Goal: Check status: Check status

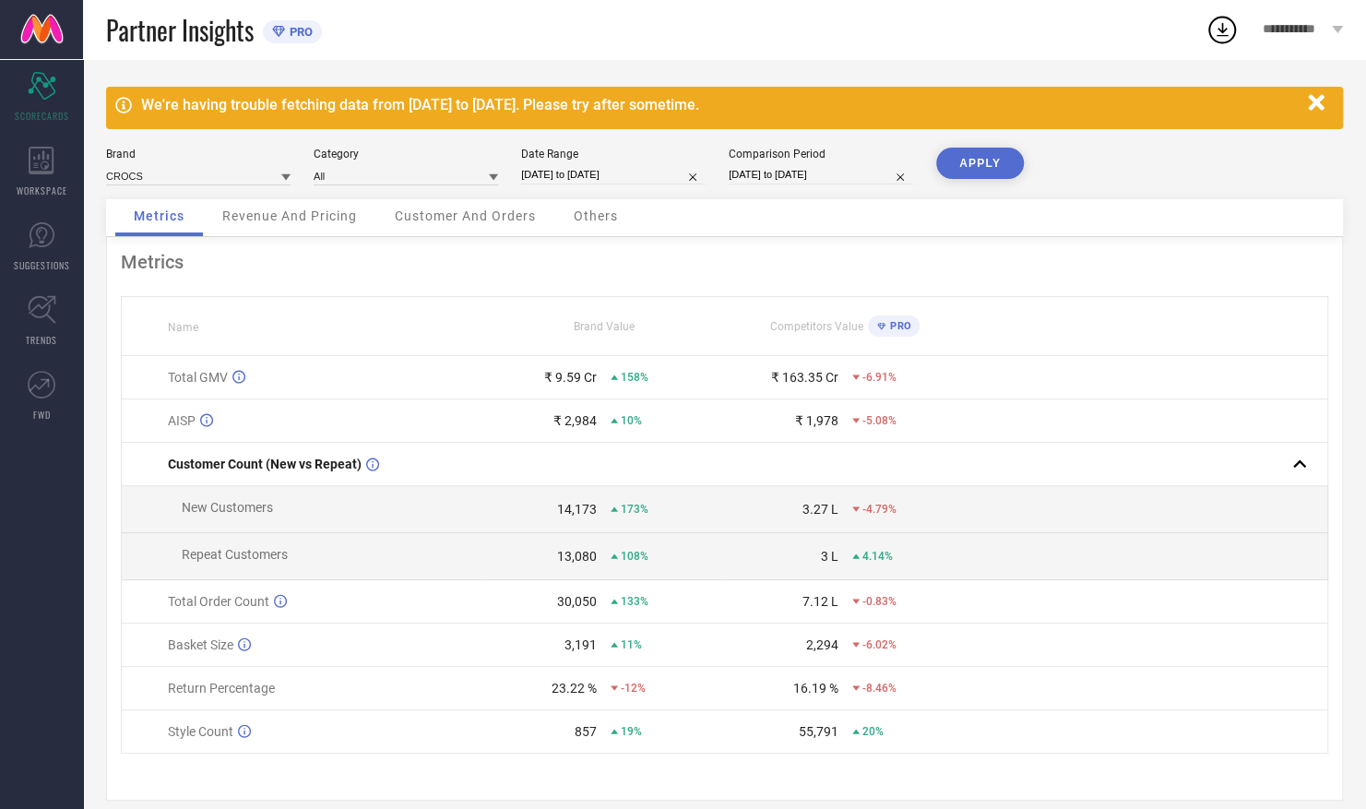
select select "7"
select select "2025"
select select "8"
select select "2025"
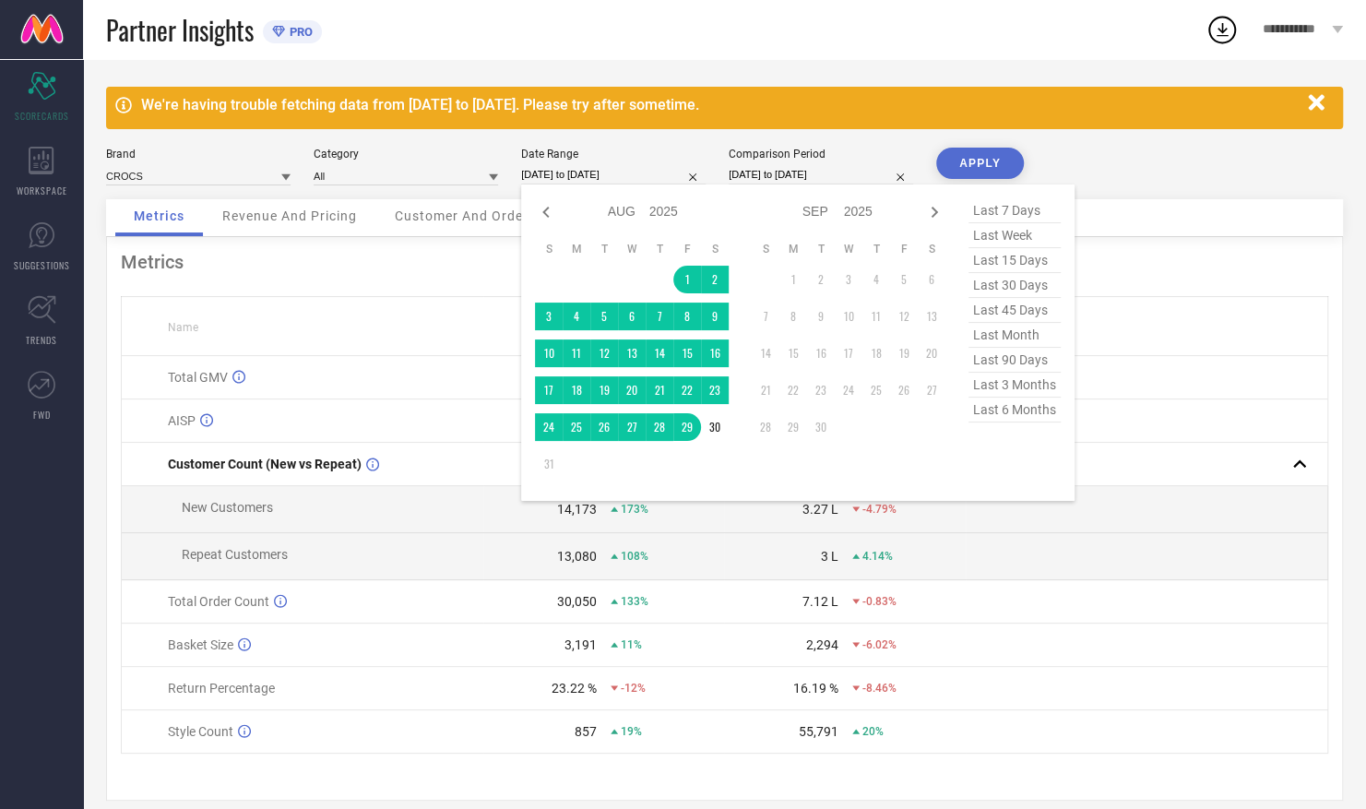
click at [607, 169] on input "[DATE] to [DATE]" at bounding box center [613, 174] width 185 height 19
type input "After [DATE]"
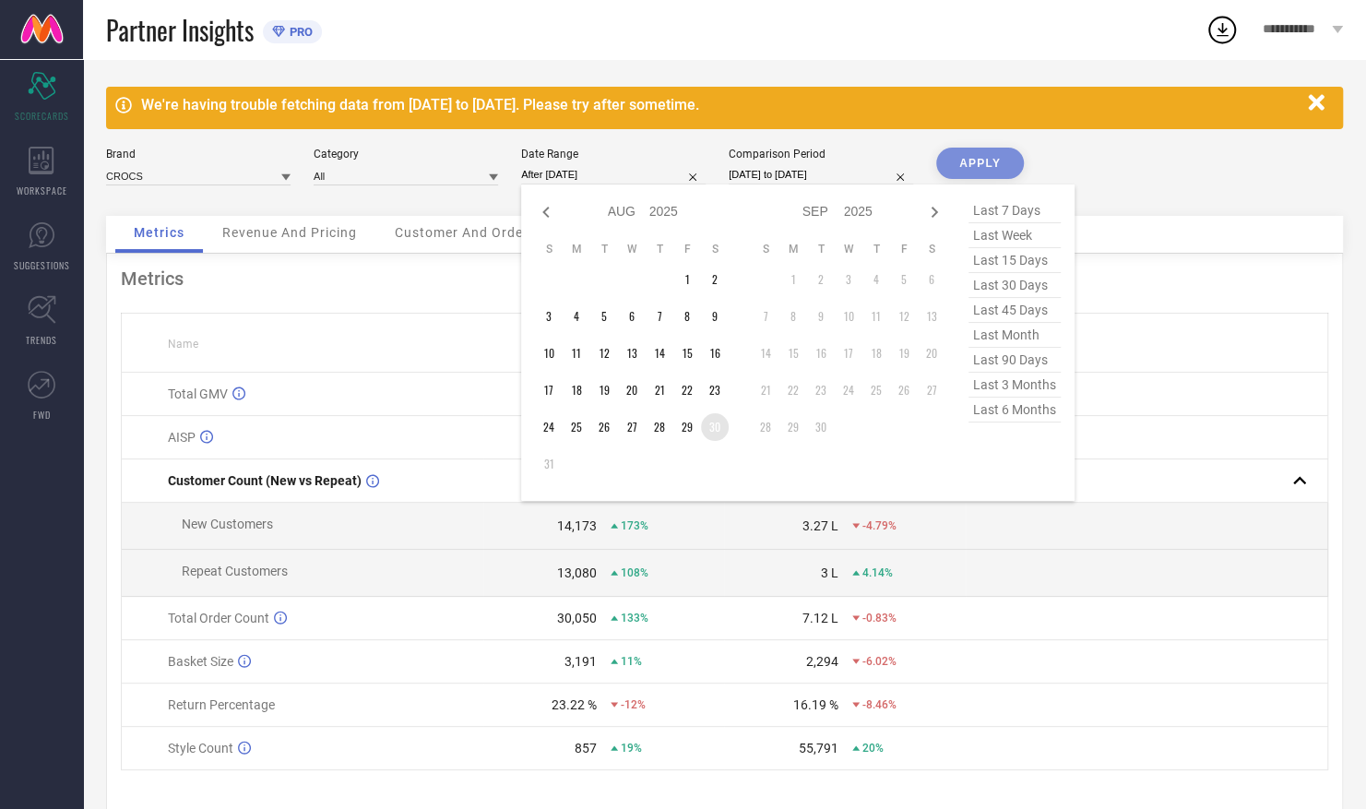
click at [718, 432] on td "30" at bounding box center [715, 427] width 28 height 28
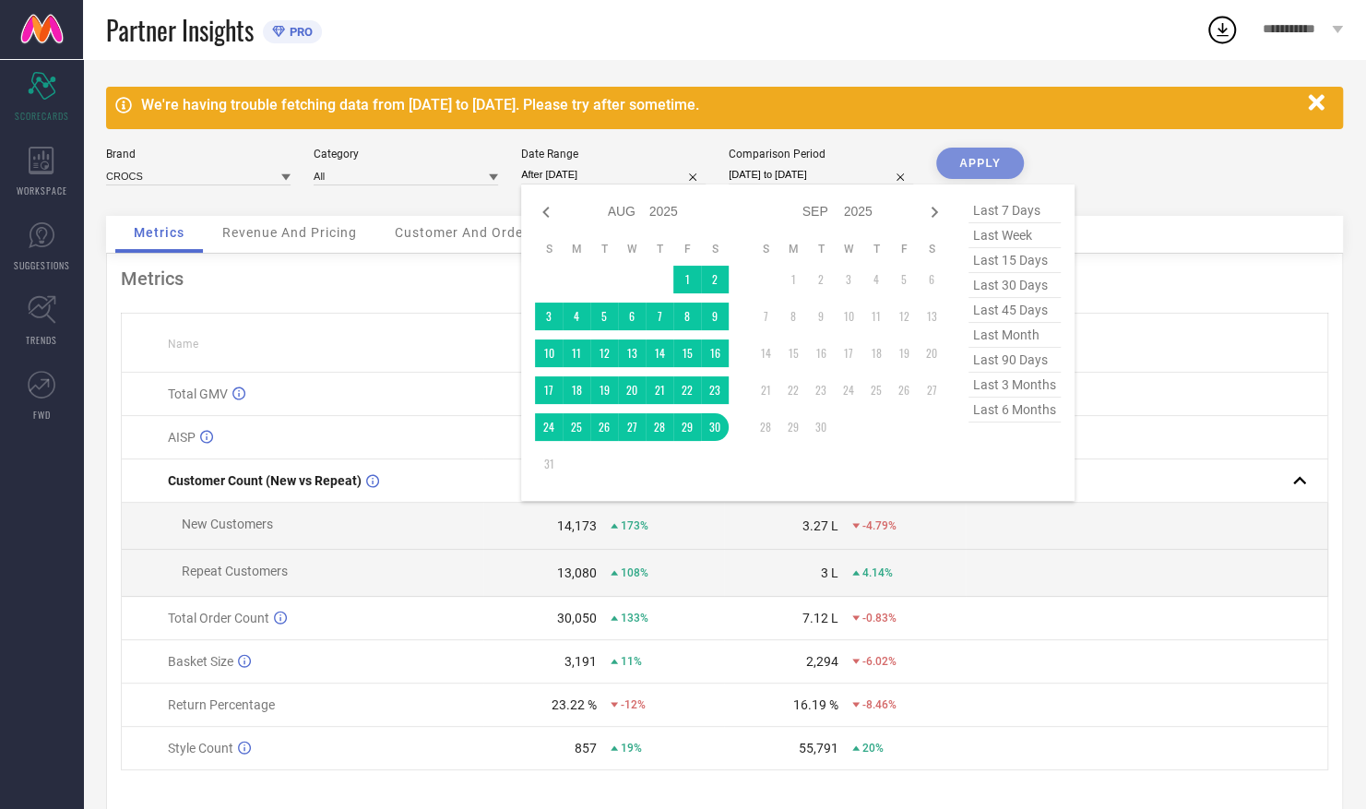
click at [989, 161] on div "APPLY" at bounding box center [980, 182] width 88 height 68
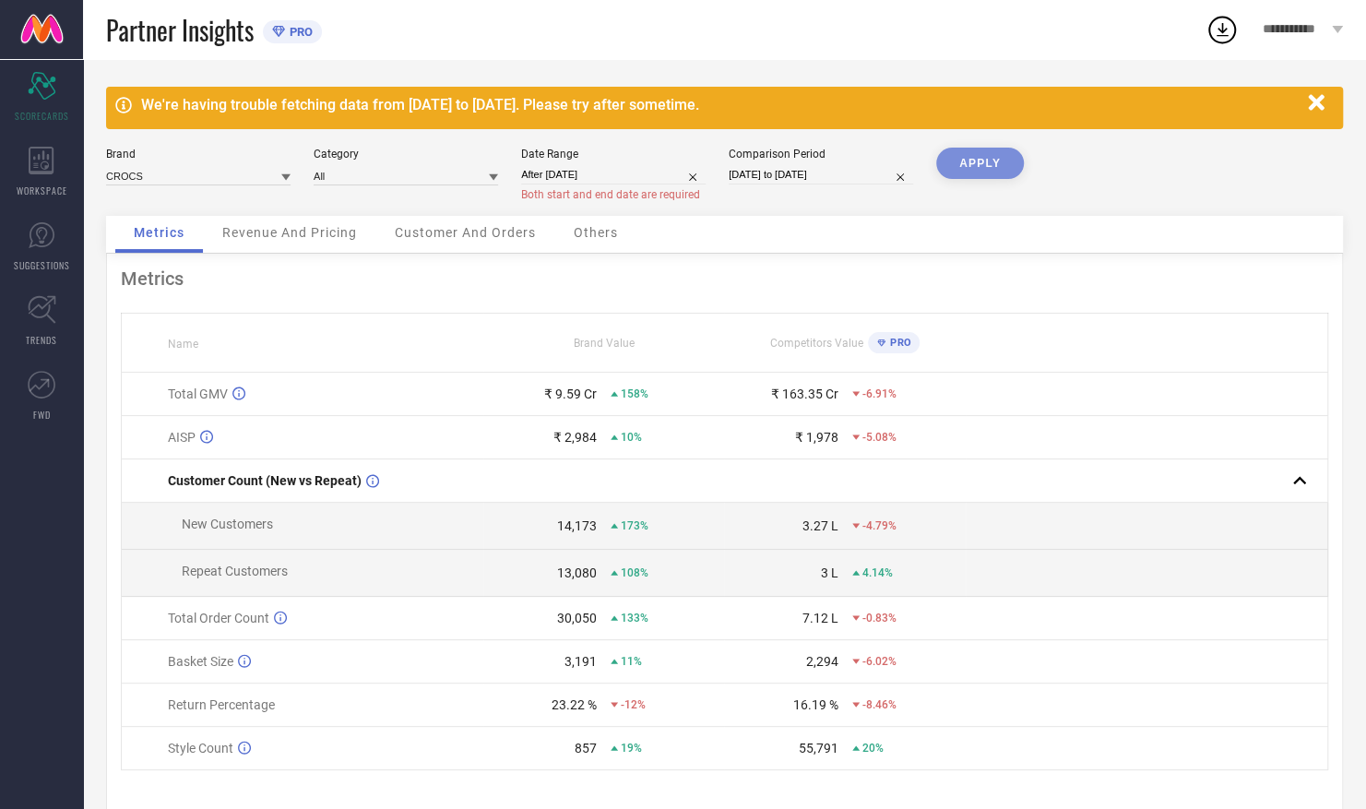
click at [769, 179] on input "[DATE] to [DATE]" at bounding box center [821, 174] width 185 height 19
select select "7"
select select "2024"
select select "8"
select select "2024"
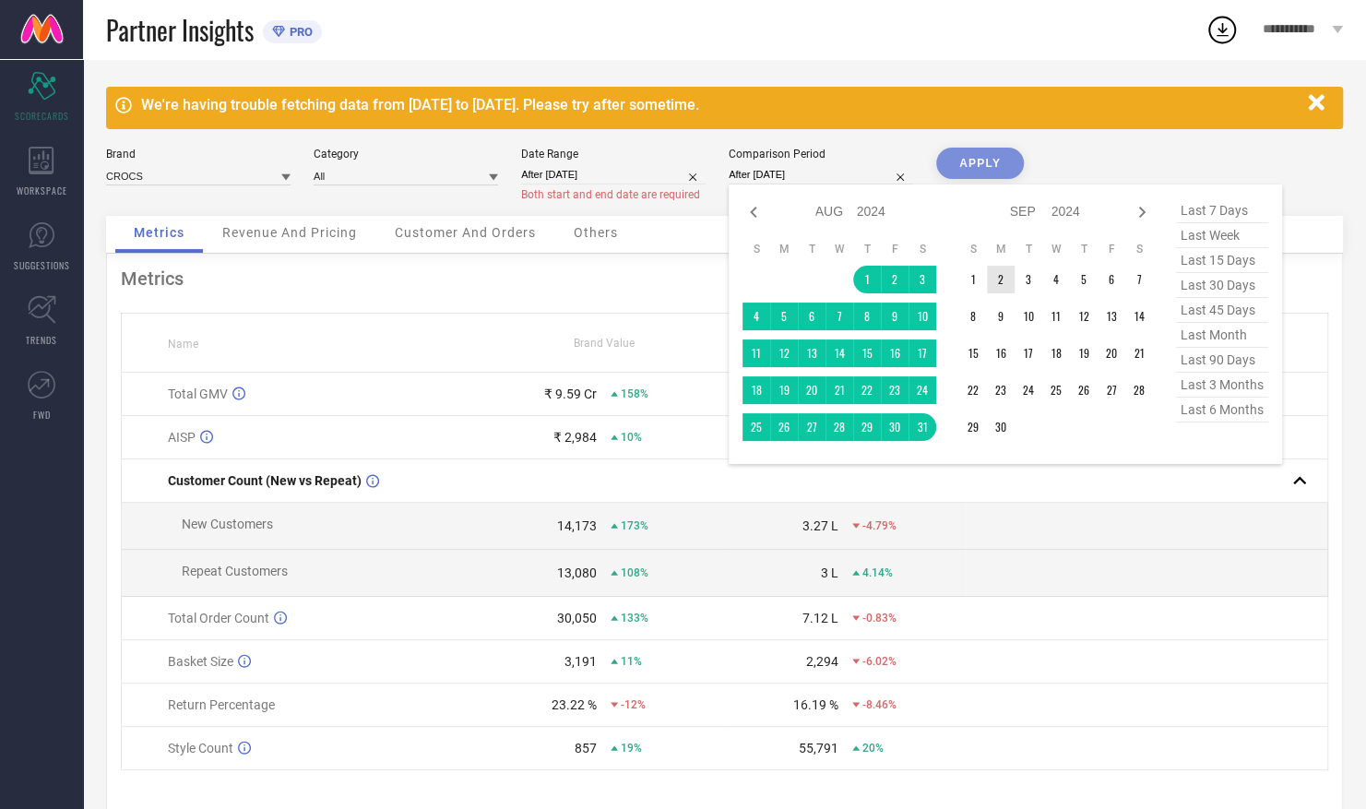
click at [997, 280] on td "2" at bounding box center [1001, 280] width 28 height 28
type input "[DATE] to [DATE]"
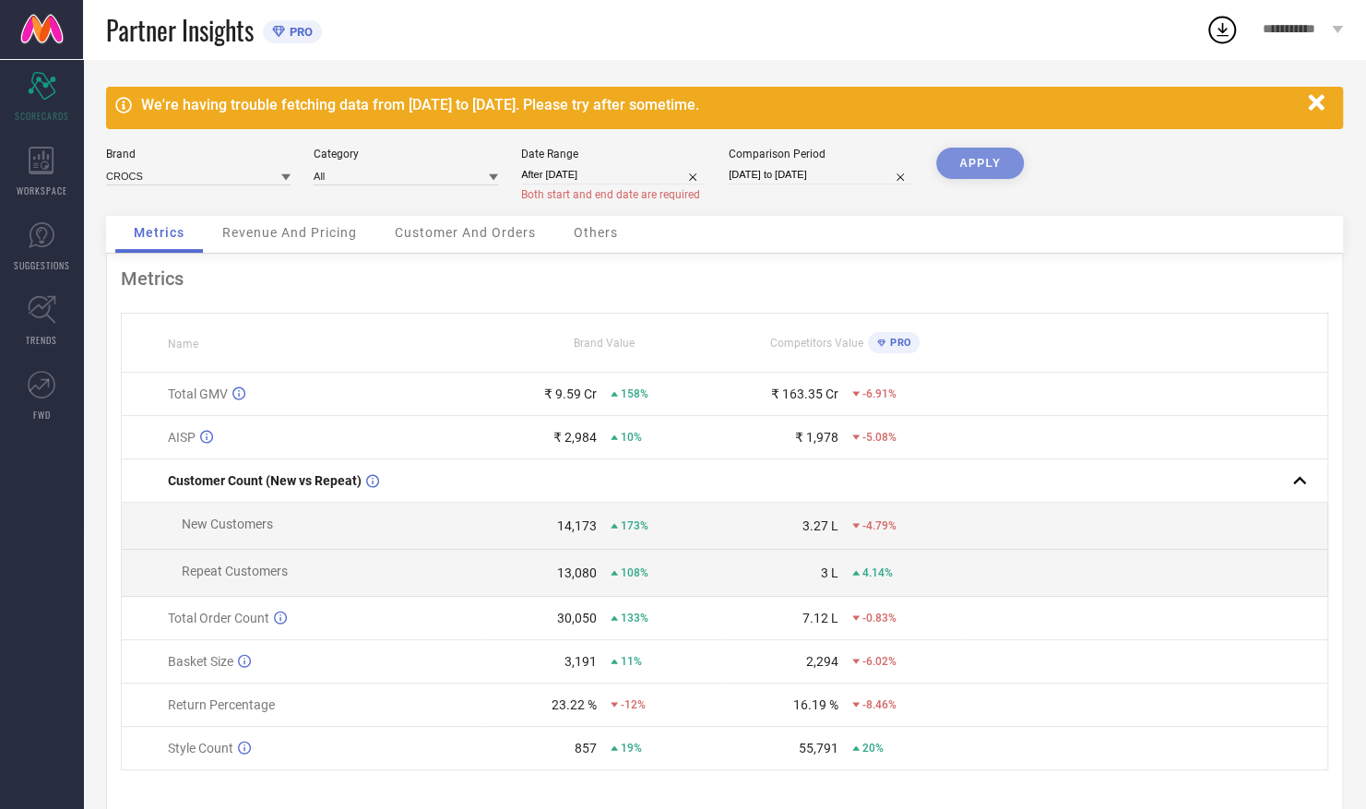
click at [986, 164] on div "APPLY" at bounding box center [980, 182] width 88 height 68
select select "7"
select select "2024"
select select "8"
select select "2024"
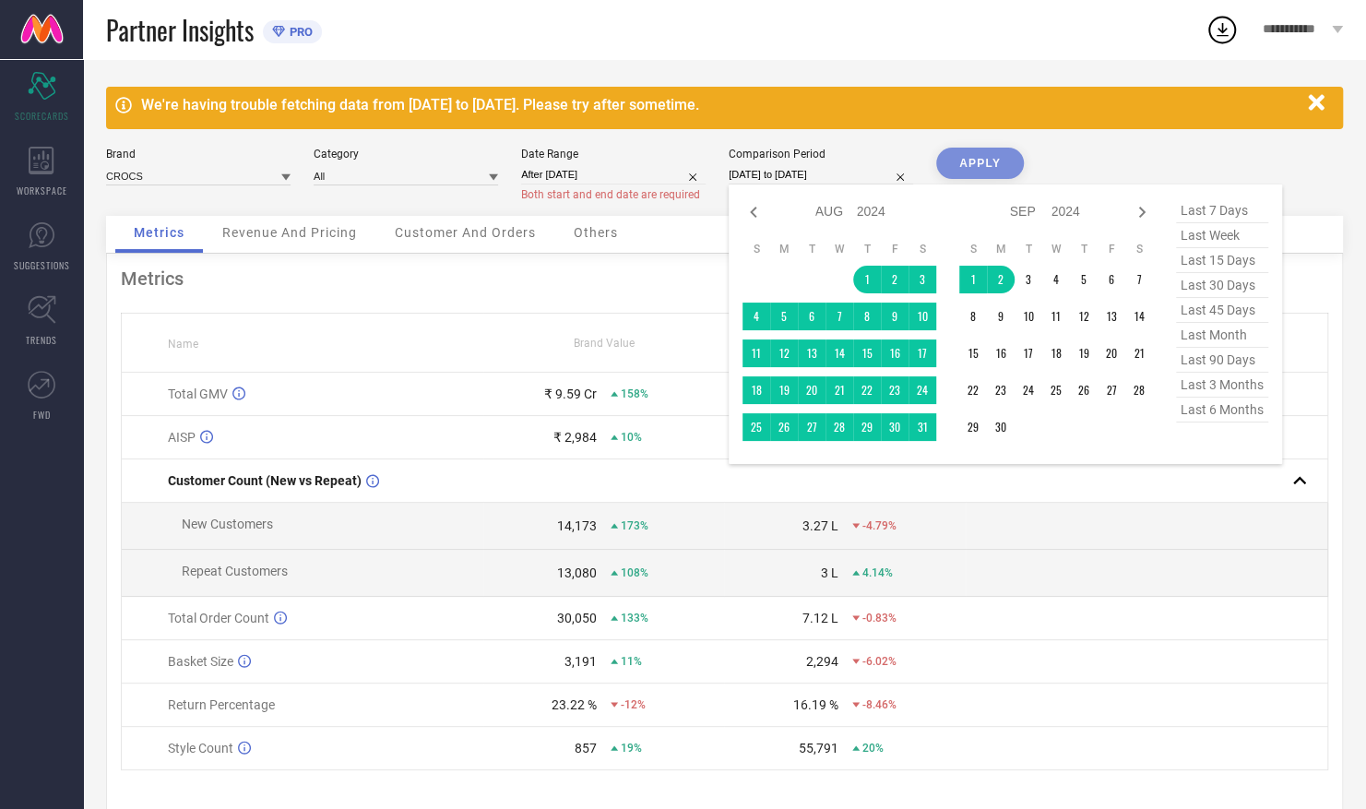
click at [830, 181] on input "[DATE] to [DATE]" at bounding box center [821, 174] width 185 height 19
click at [755, 216] on icon at bounding box center [753, 212] width 6 height 11
select select "6"
select select "2024"
select select "7"
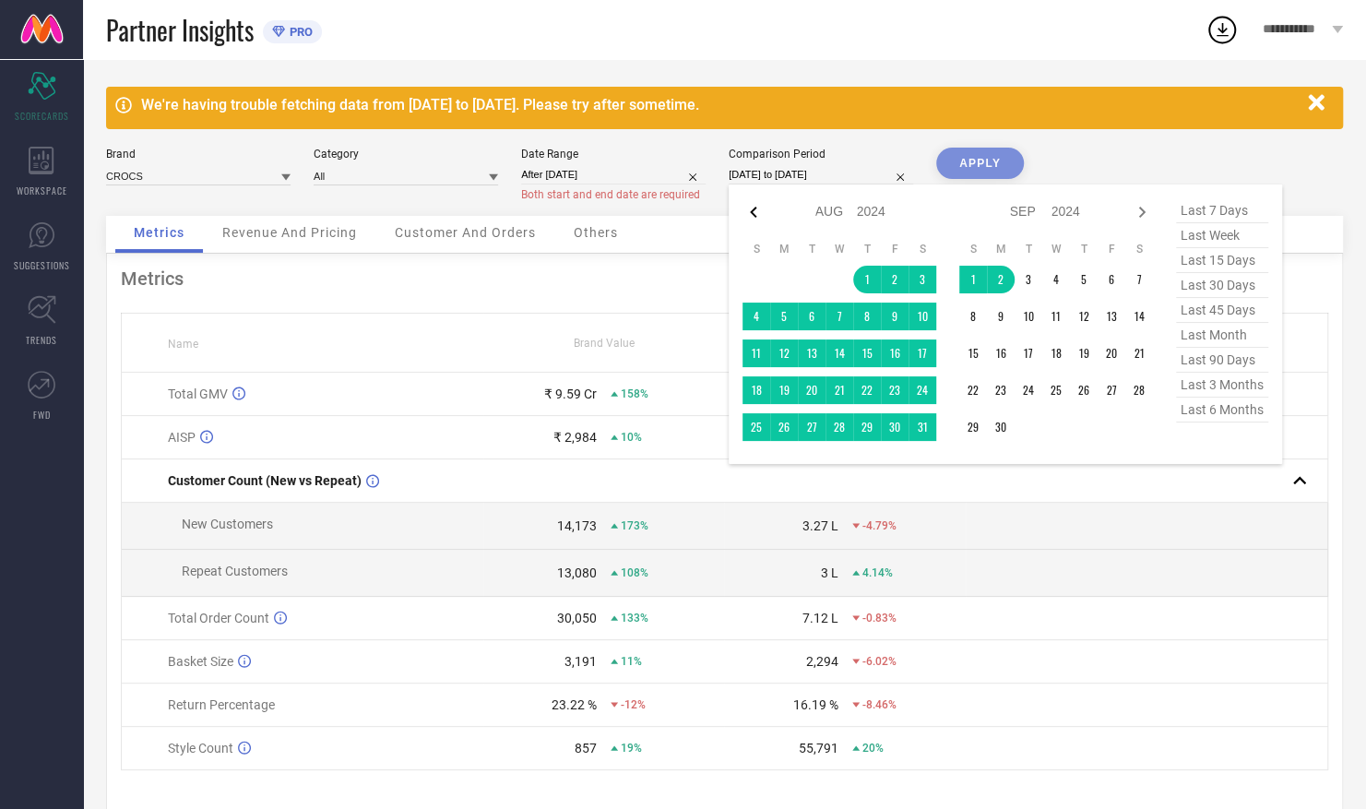
select select "2024"
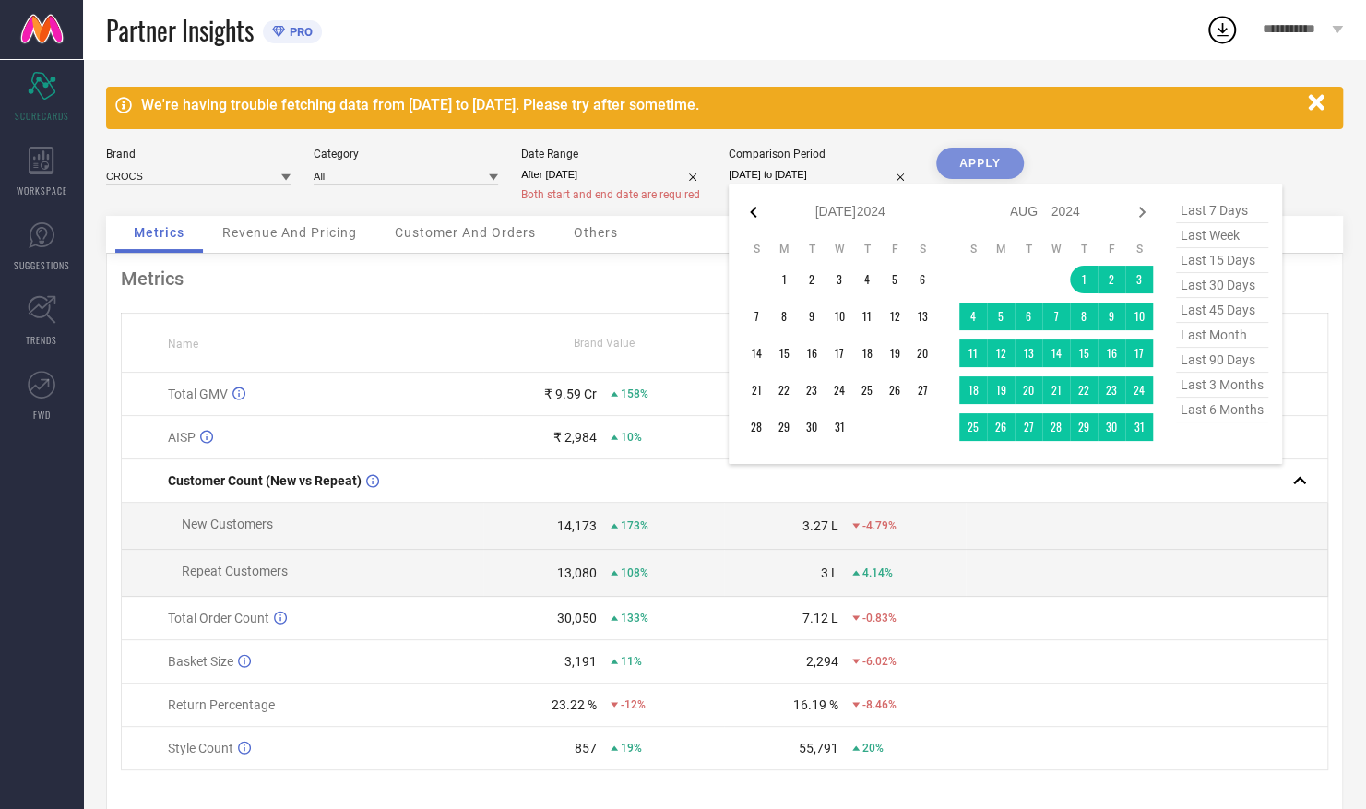
click at [755, 210] on icon at bounding box center [754, 212] width 22 height 22
select select "5"
select select "2024"
select select "6"
select select "2024"
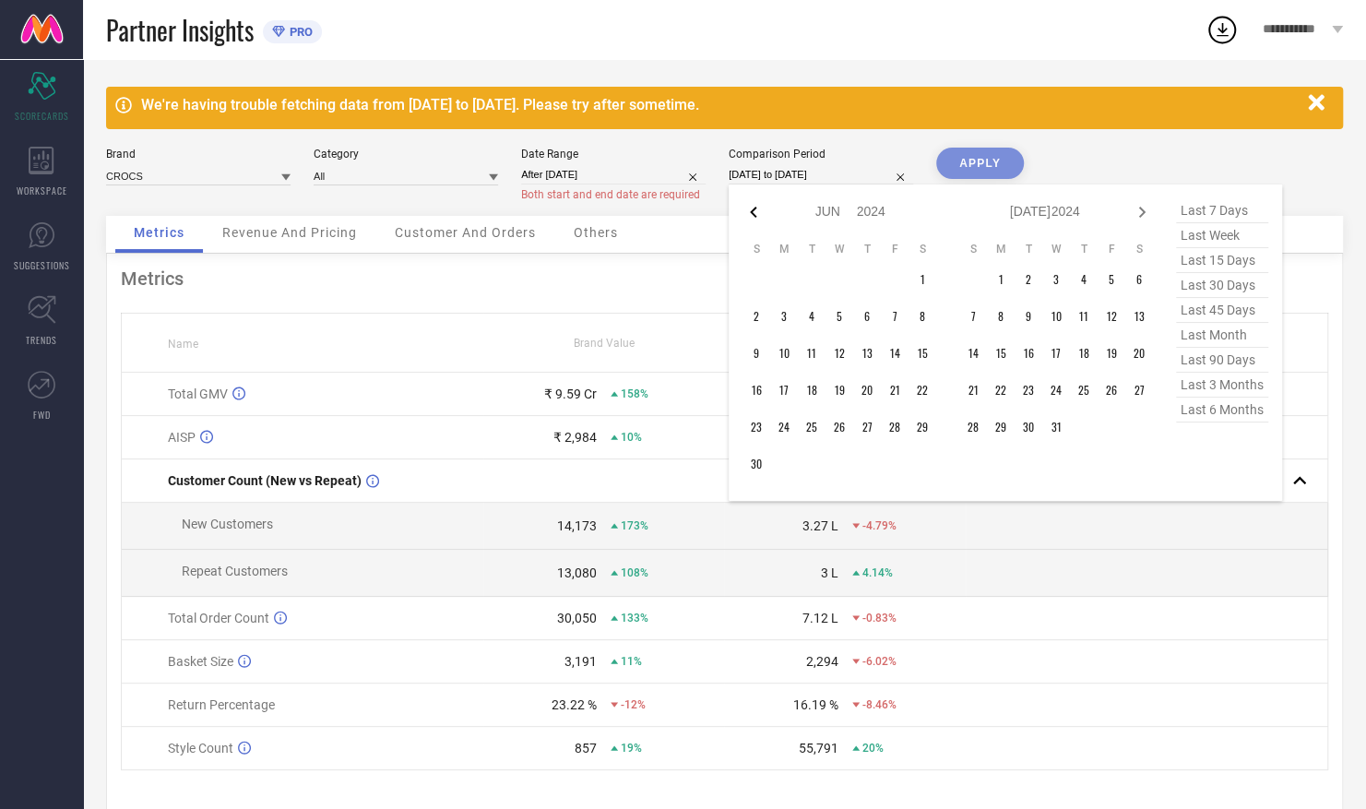
click at [755, 209] on icon at bounding box center [753, 212] width 6 height 11
select select "4"
select select "2024"
select select "5"
select select "2024"
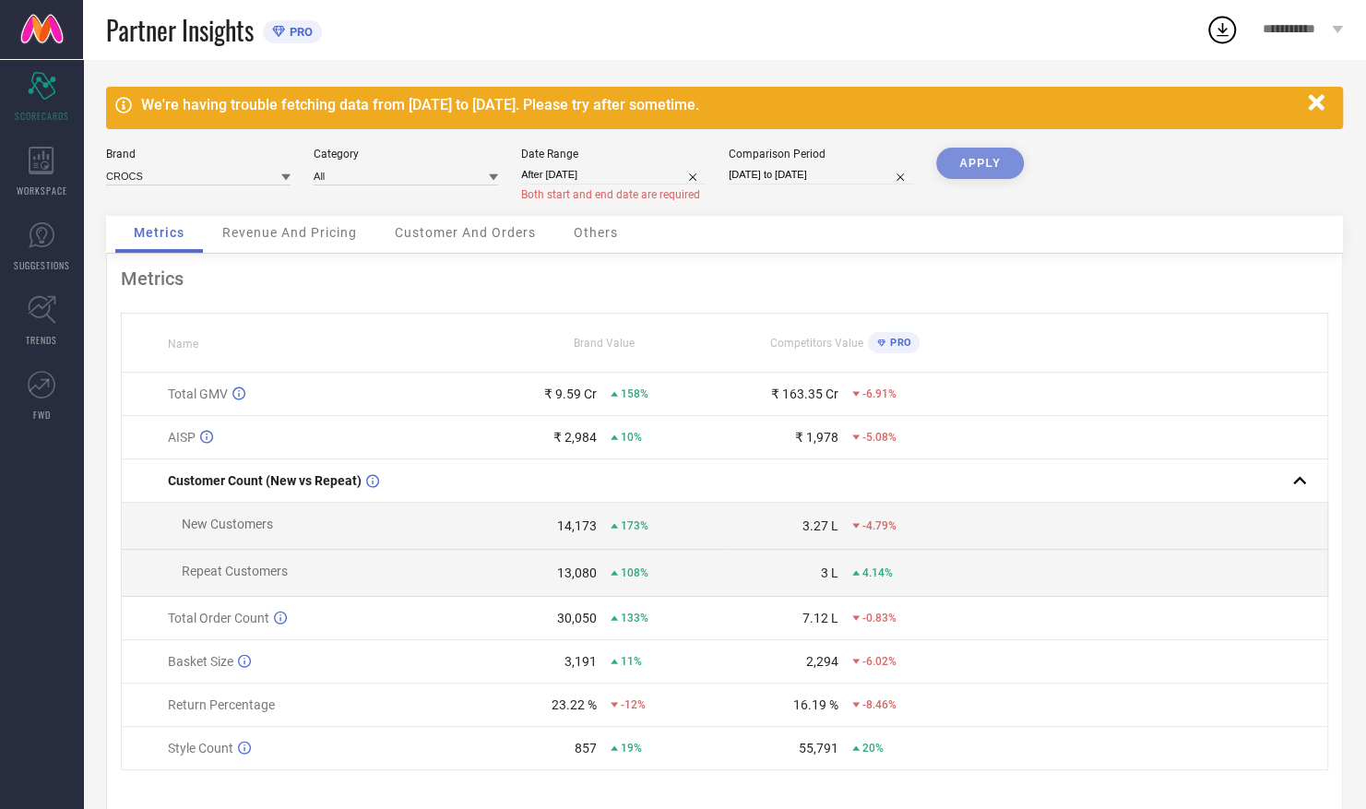
click at [1132, 149] on div "Brand CROCS Category All Date Range After [DATE] Both start and end date are re…" at bounding box center [724, 182] width 1237 height 68
click at [829, 172] on input "[DATE] to [DATE]" at bounding box center [821, 174] width 185 height 19
select select "7"
select select "2024"
select select "8"
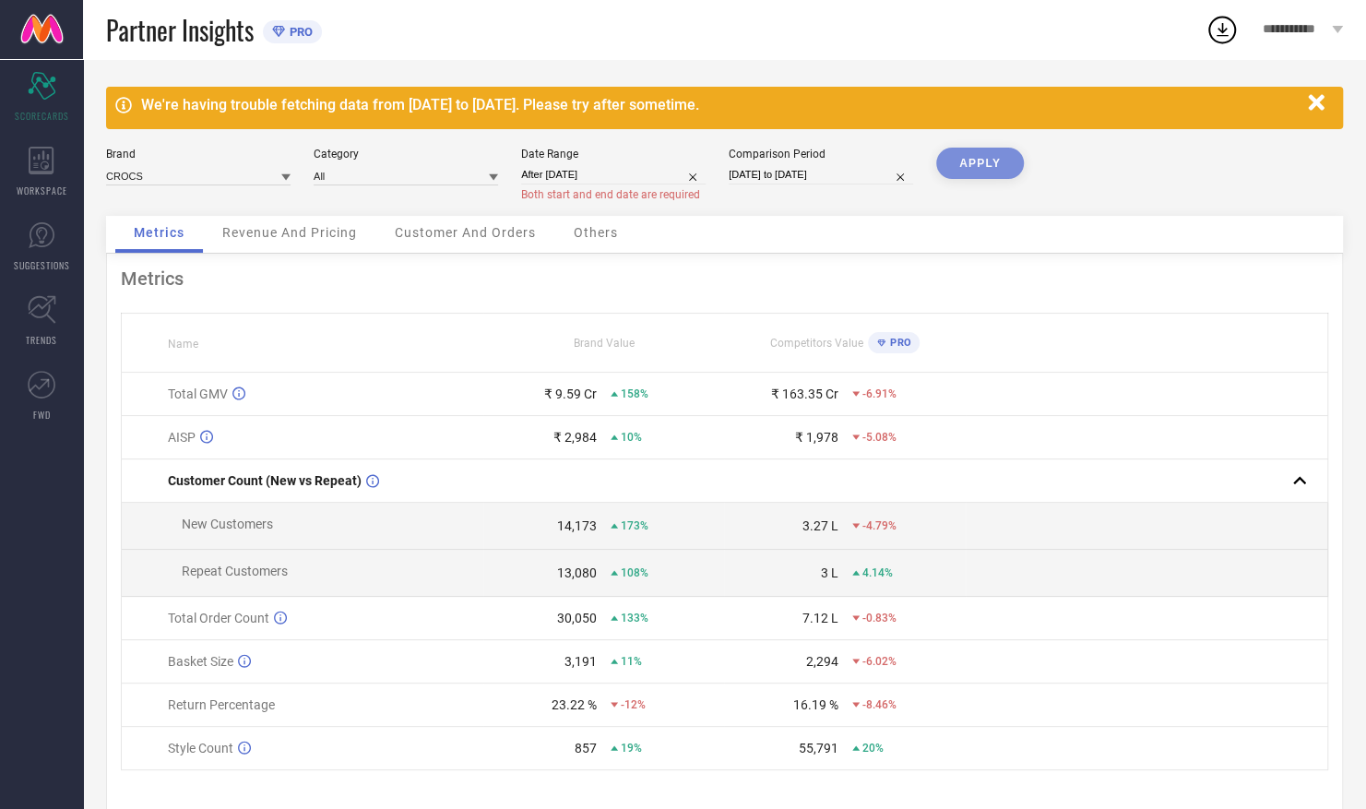
select select "2024"
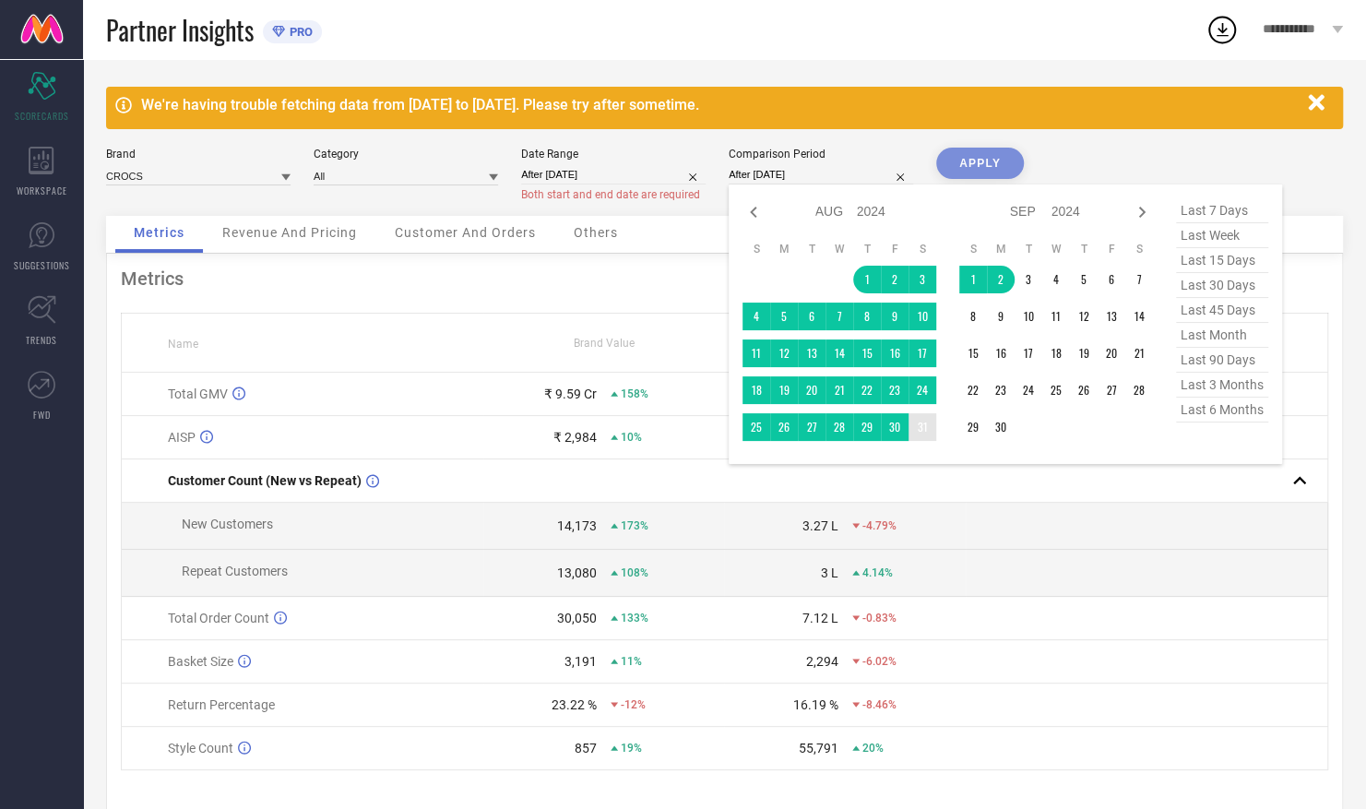
click at [926, 429] on td "31" at bounding box center [923, 427] width 28 height 28
type input "[DATE] to [DATE]"
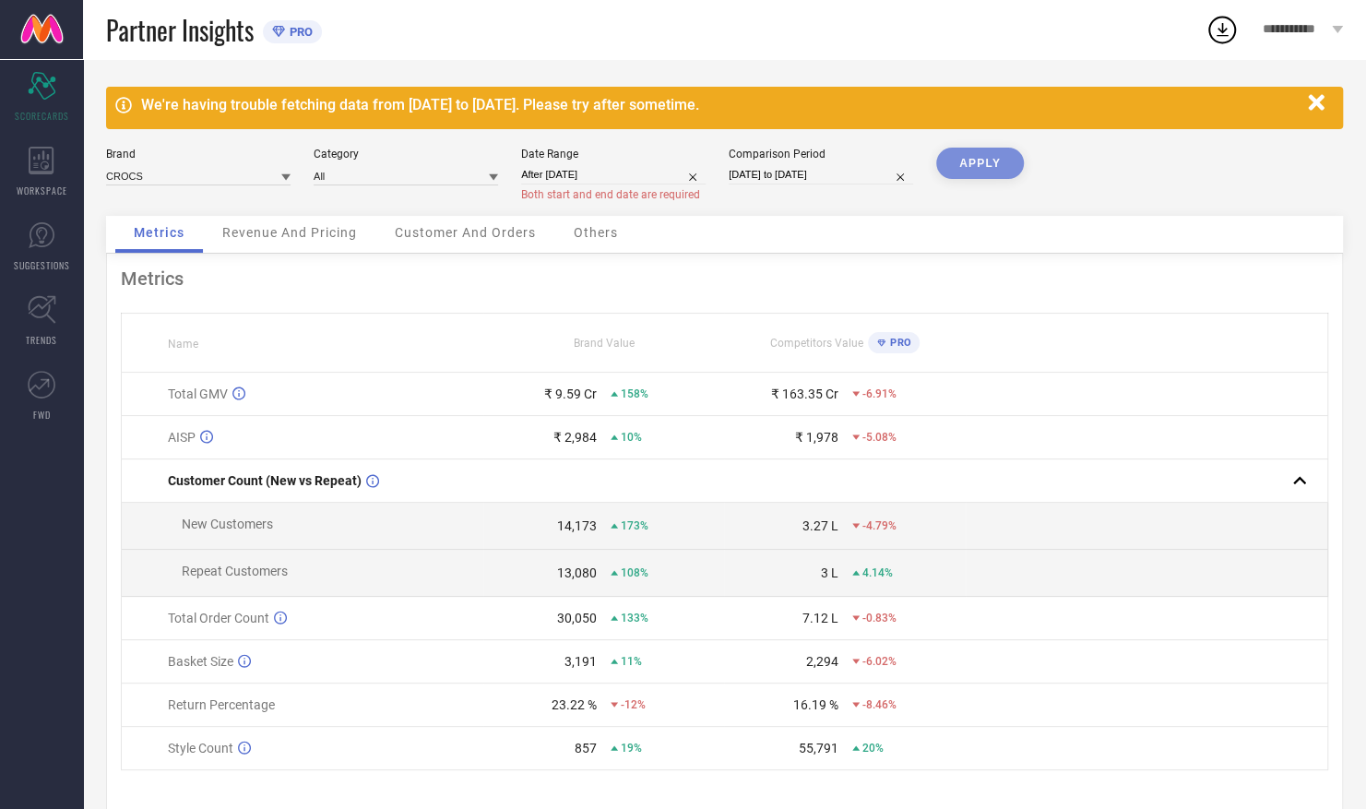
click at [967, 161] on div "APPLY" at bounding box center [980, 182] width 88 height 68
select select "7"
select select "2024"
select select "8"
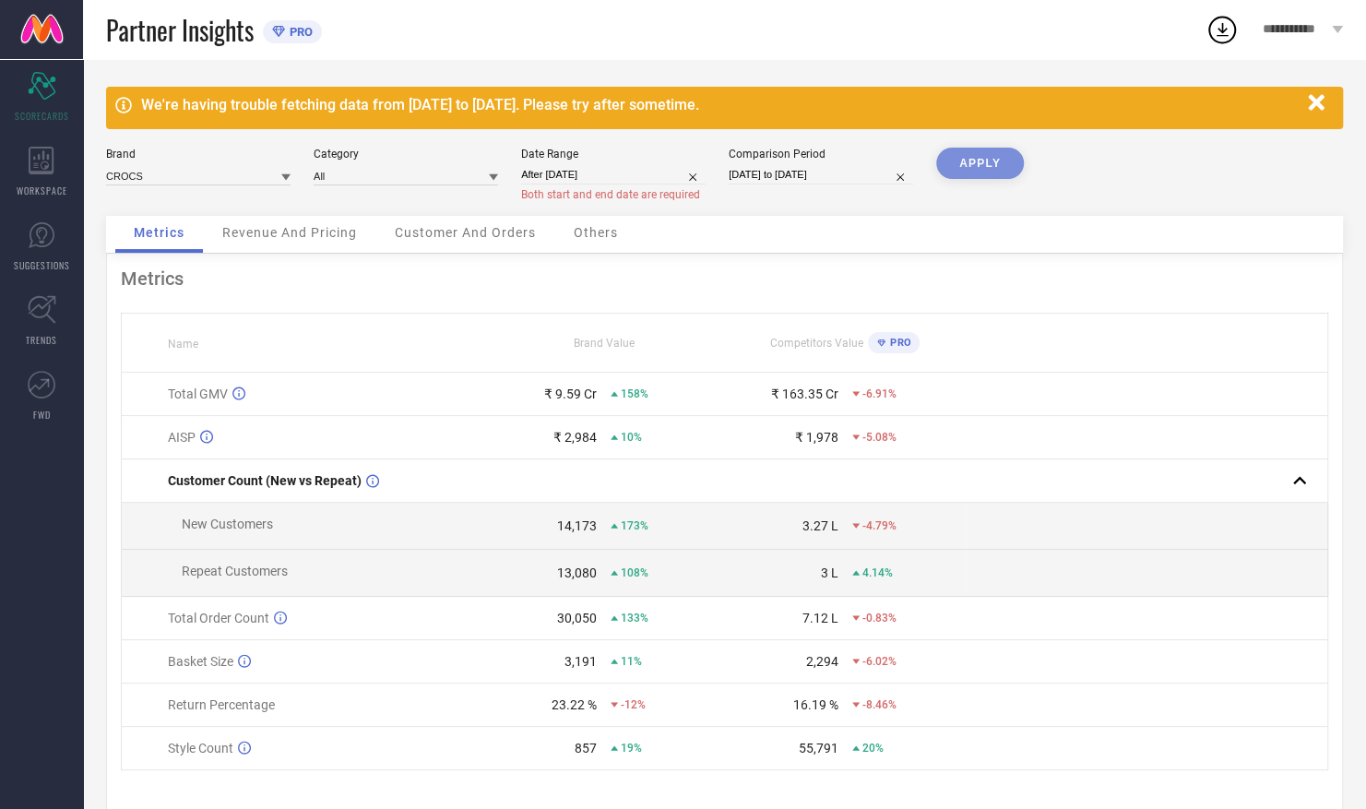
select select "2024"
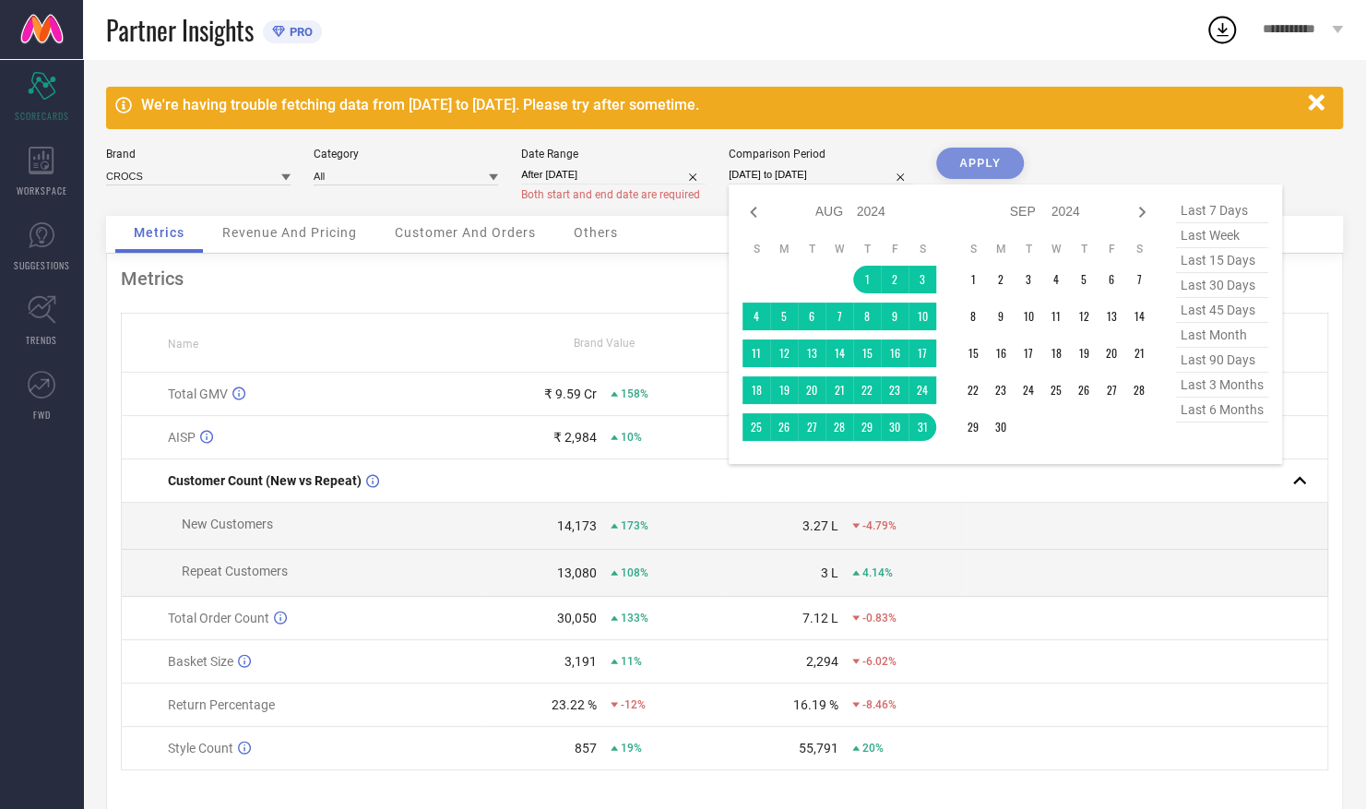
click at [819, 172] on input "[DATE] to [DATE]" at bounding box center [821, 174] width 185 height 19
click at [865, 278] on td "1" at bounding box center [867, 280] width 28 height 28
type input "[DATE] to [DATE]"
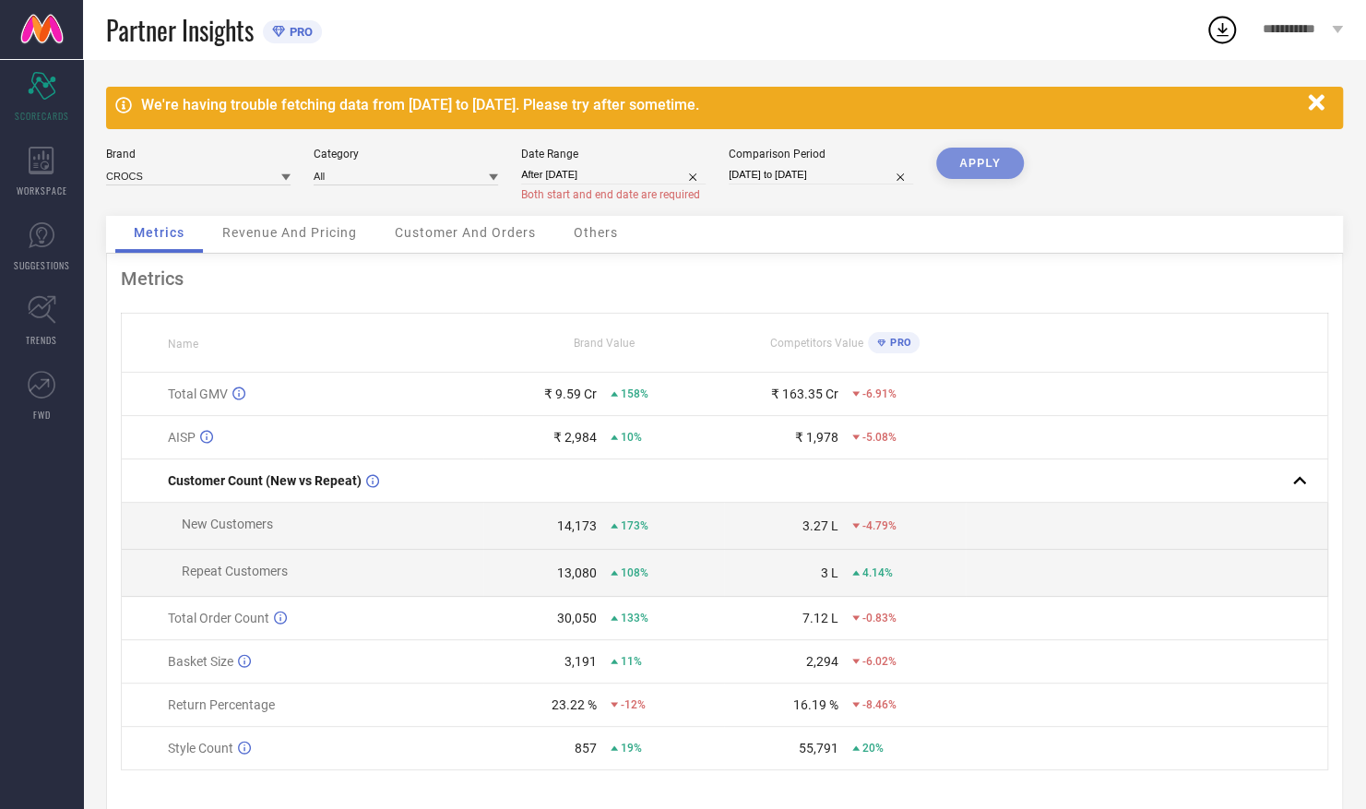
click at [650, 177] on input "After [DATE]" at bounding box center [613, 174] width 185 height 19
select select "7"
select select "2025"
select select "8"
select select "2025"
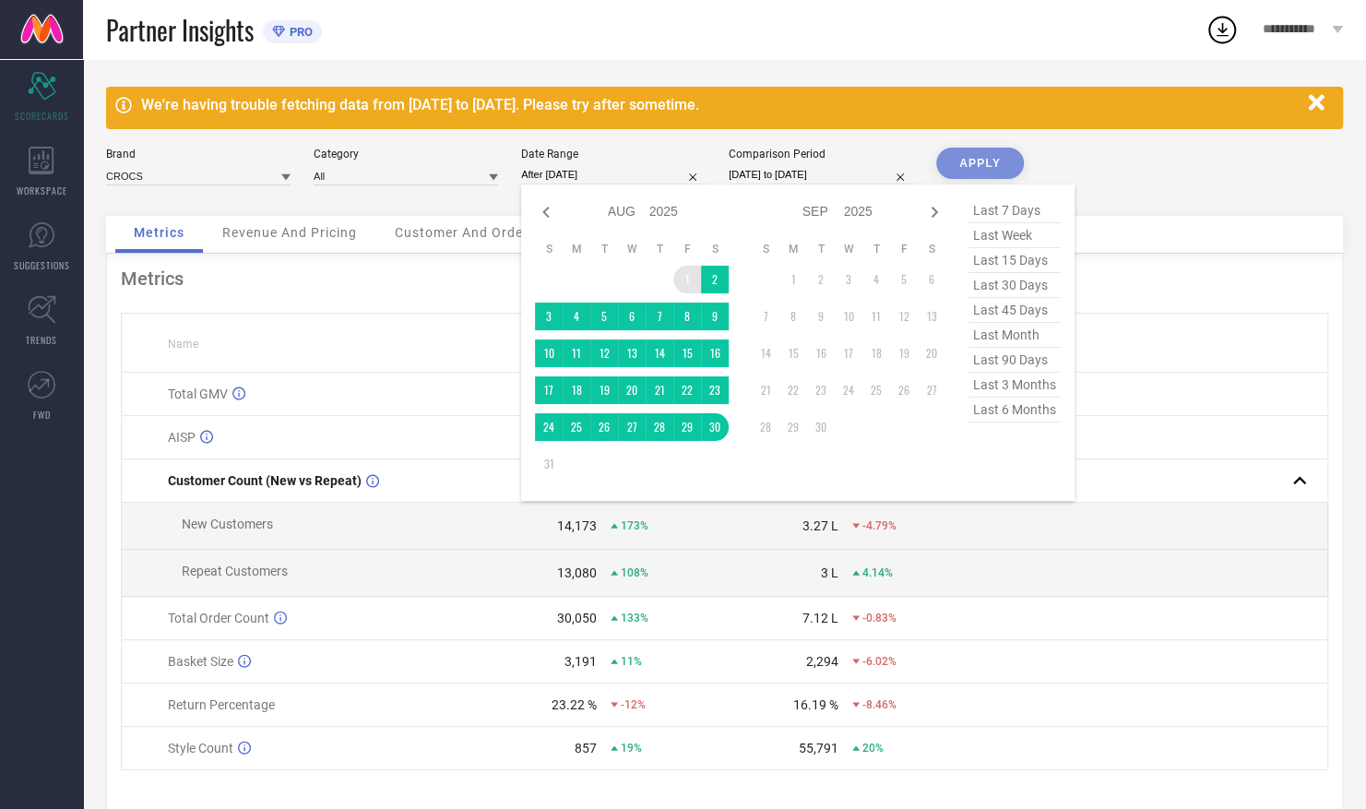
type input "[DATE] to [DATE]"
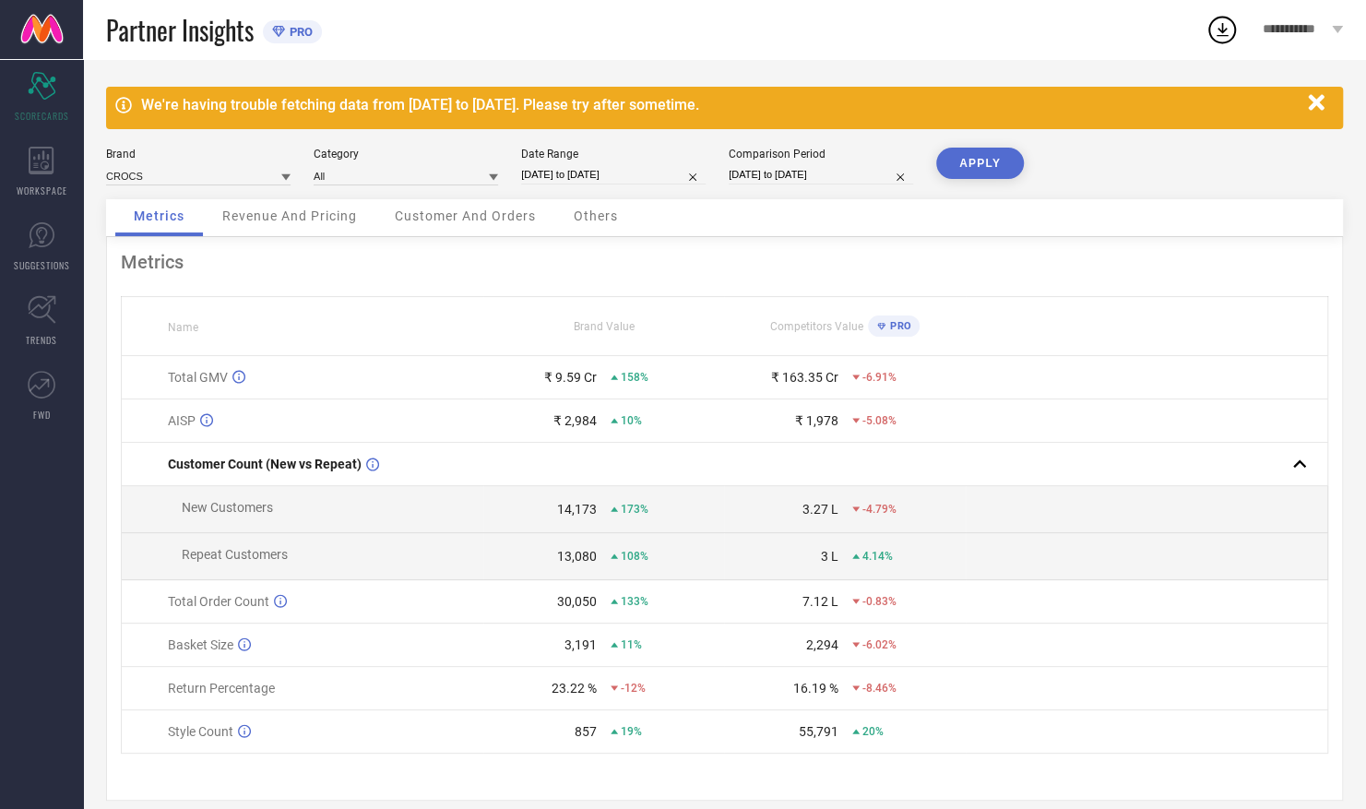
click at [989, 158] on button "APPLY" at bounding box center [980, 163] width 88 height 31
